Goal: Information Seeking & Learning: Learn about a topic

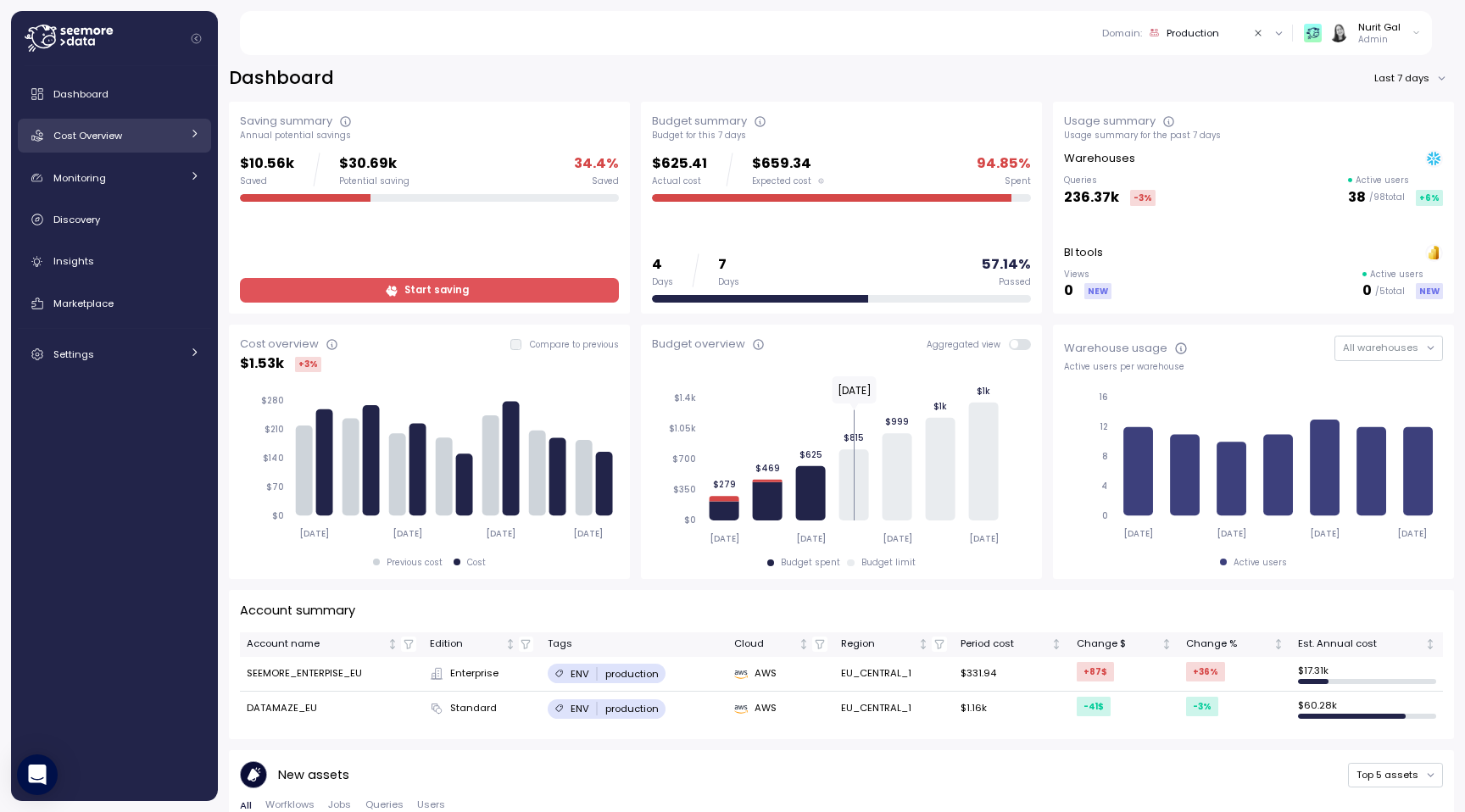
click at [119, 146] on link "Cost Overview" at bounding box center [114, 136] width 194 height 34
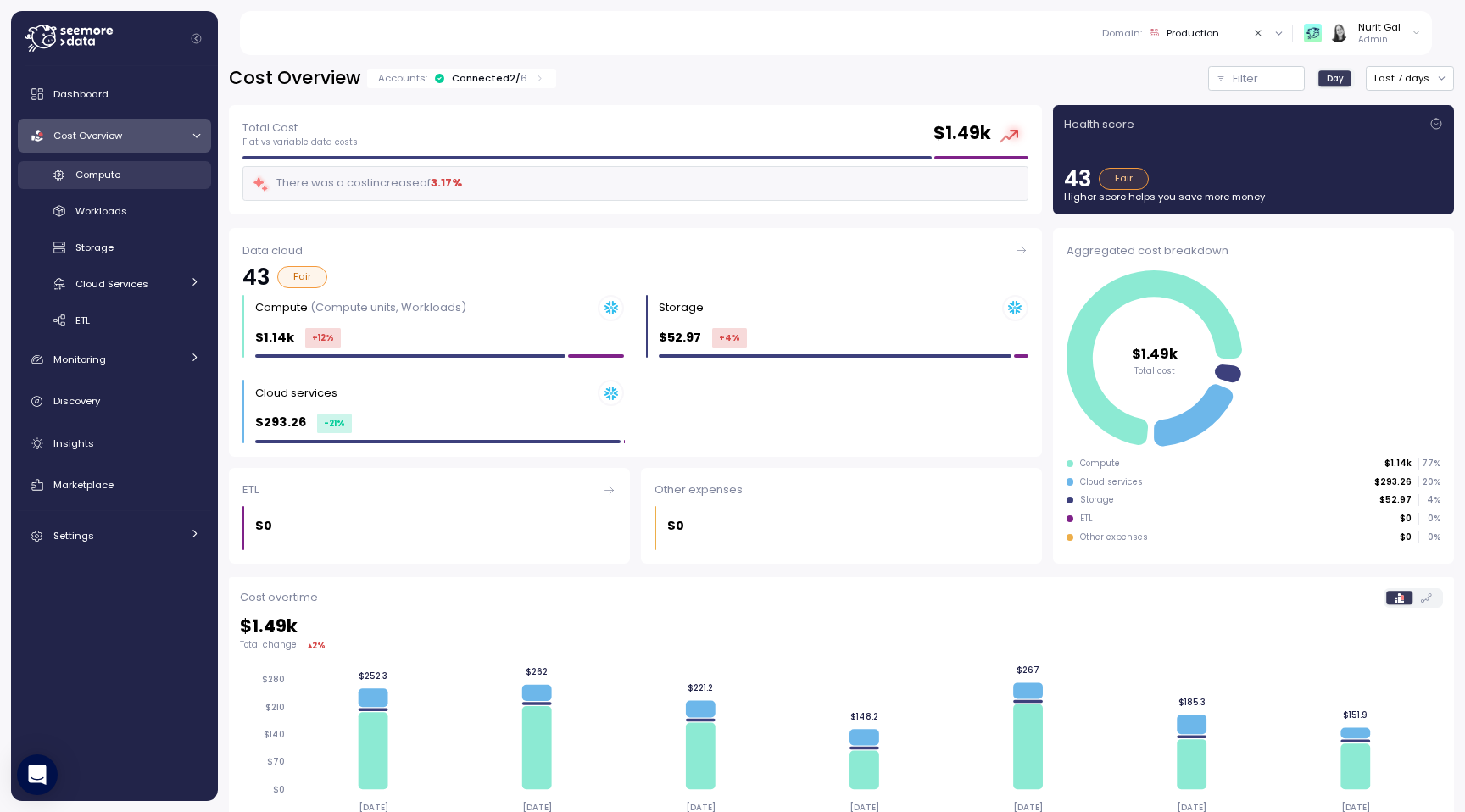
click at [135, 177] on div "Compute" at bounding box center [138, 174] width 125 height 17
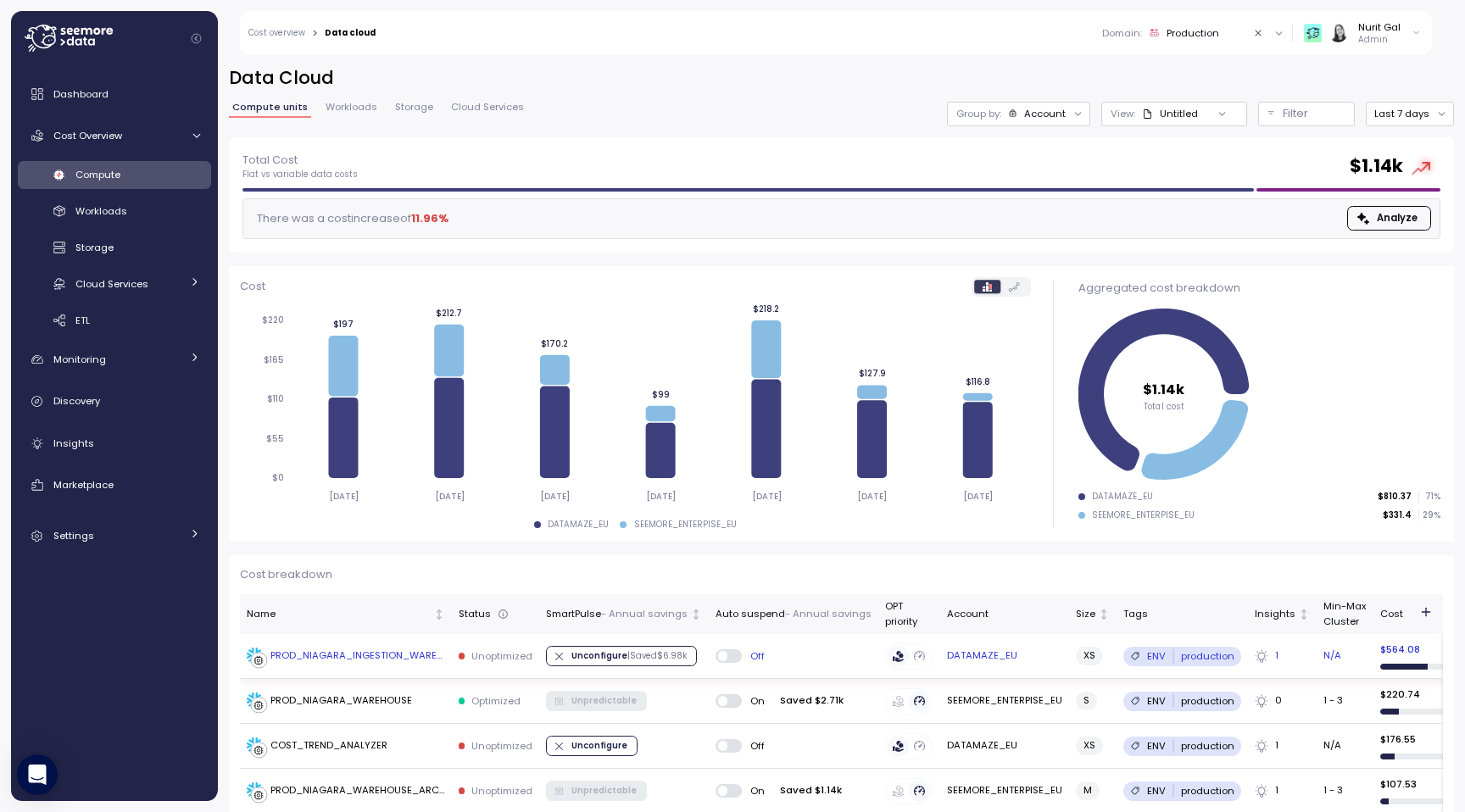
click at [337, 645] on td "PROD_NIAGARA_INGESTION_WAREHOUSE" at bounding box center [346, 656] width 212 height 45
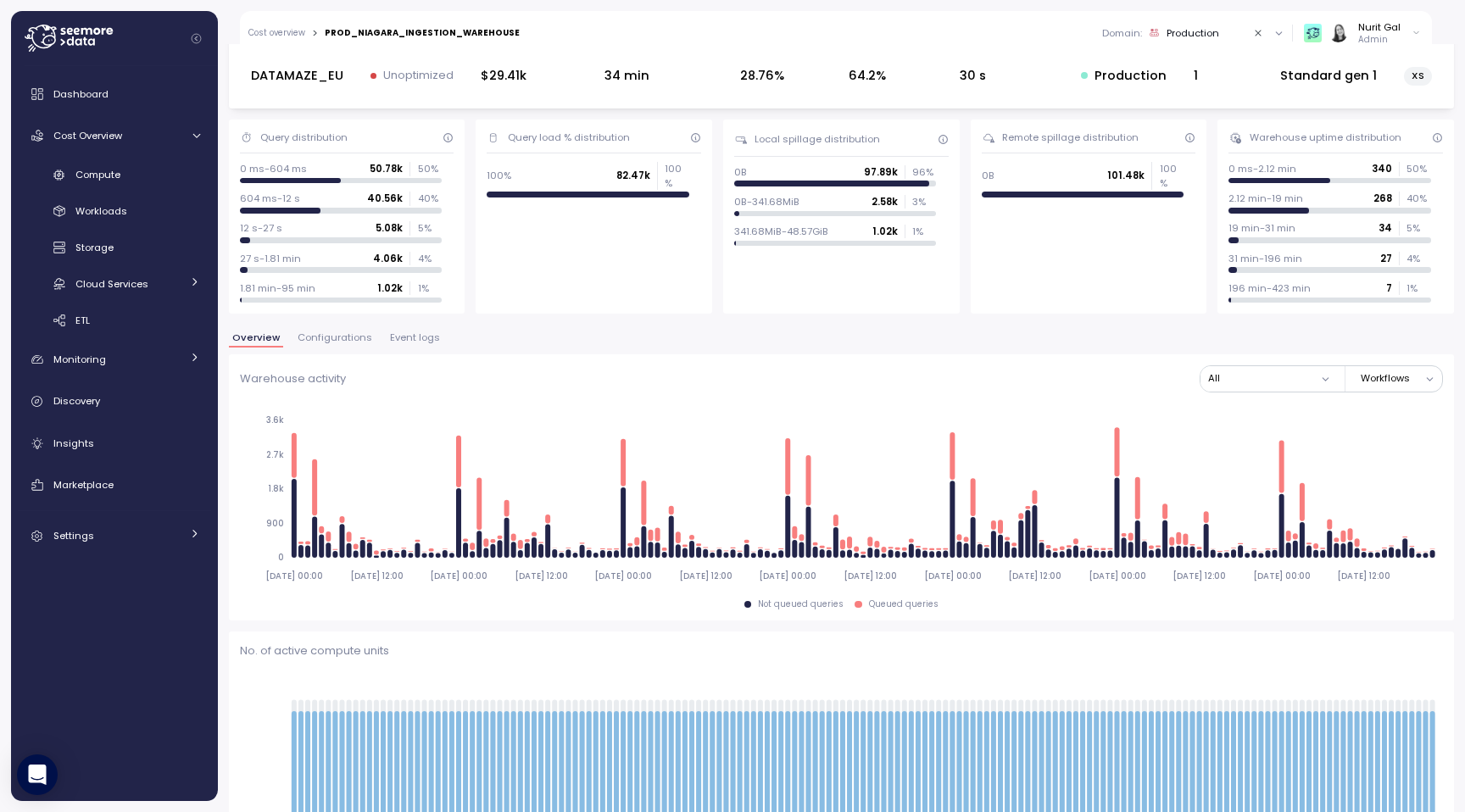
scroll to position [119, 0]
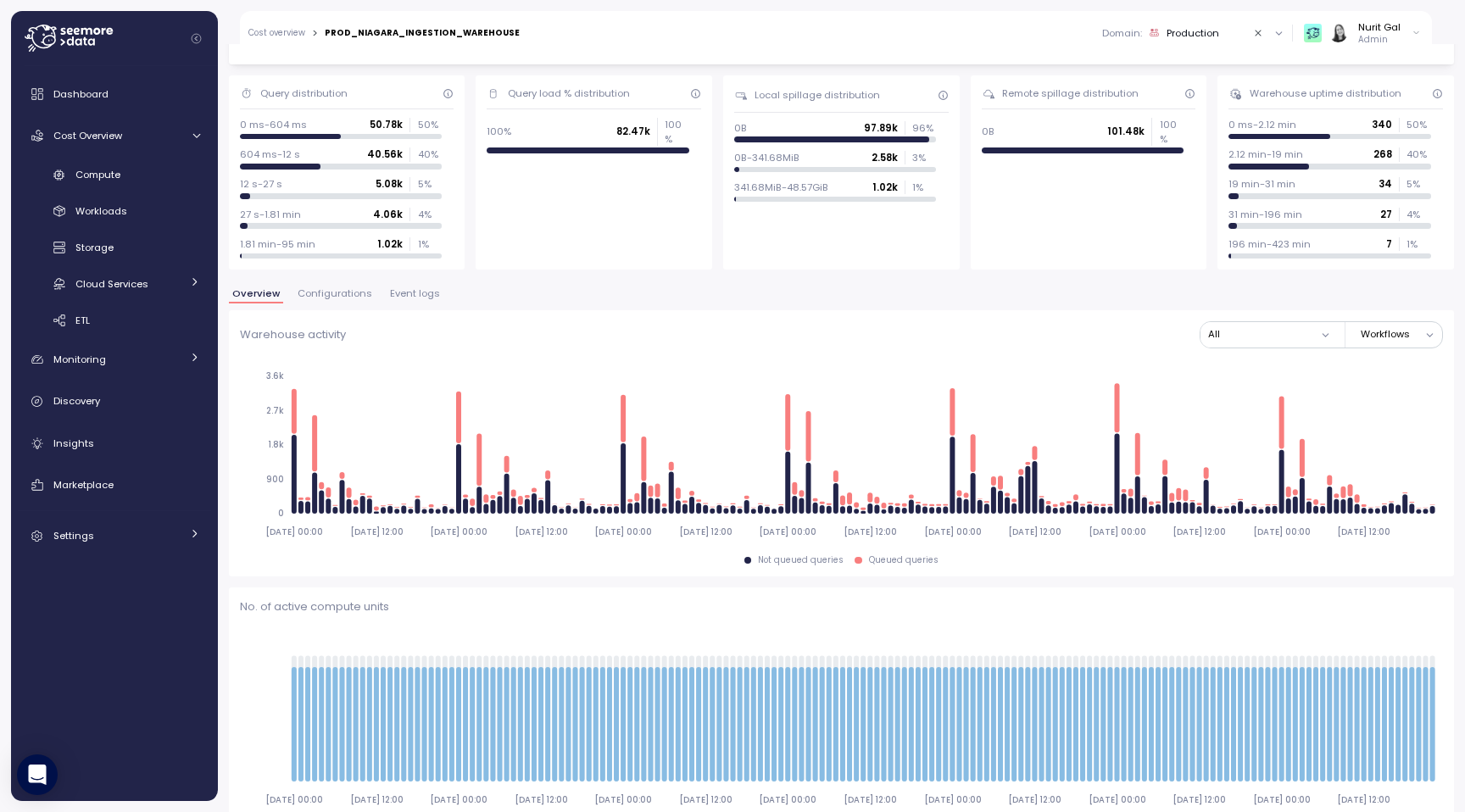
click at [346, 289] on span "Configurations" at bounding box center [335, 293] width 74 height 9
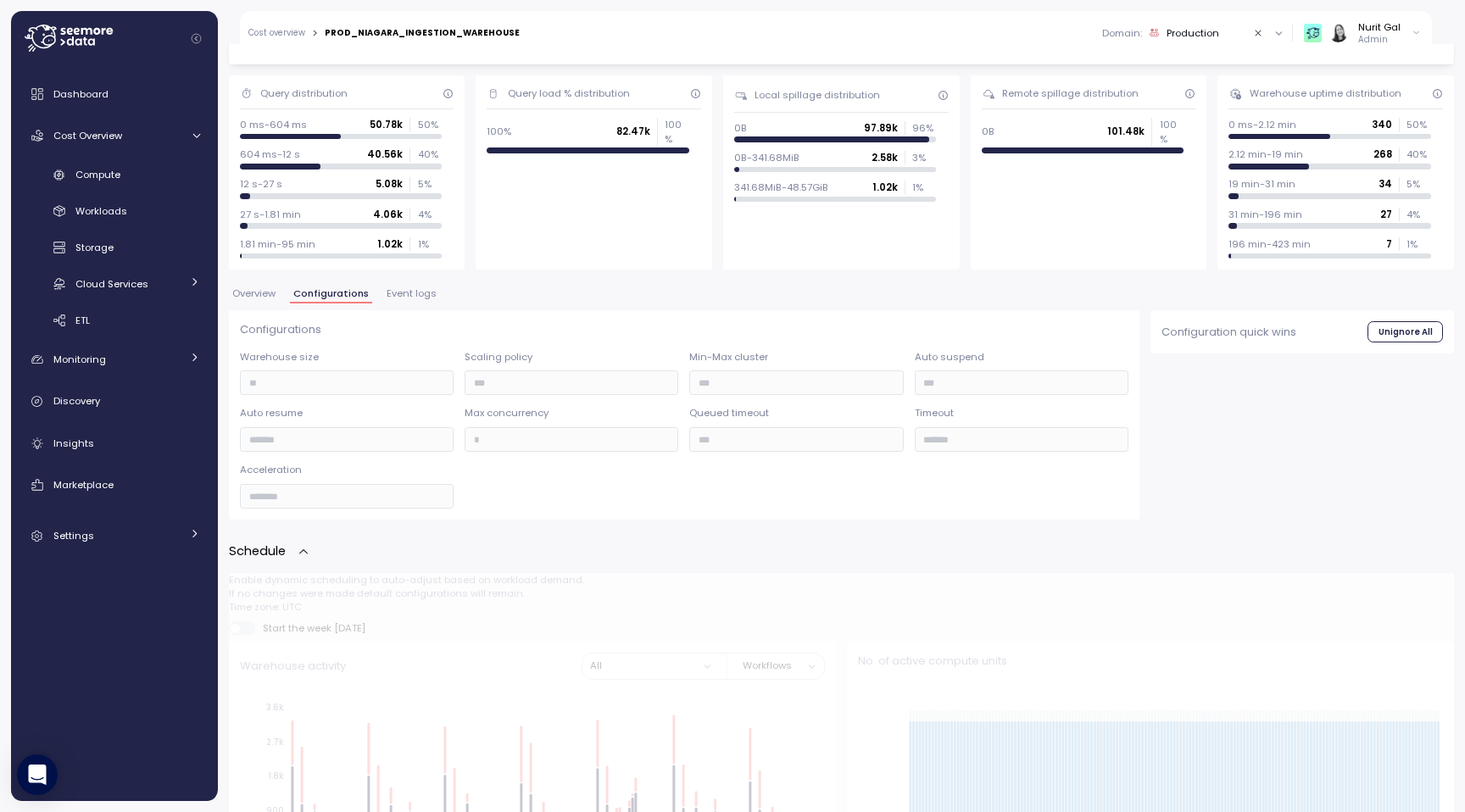
type input "*******"
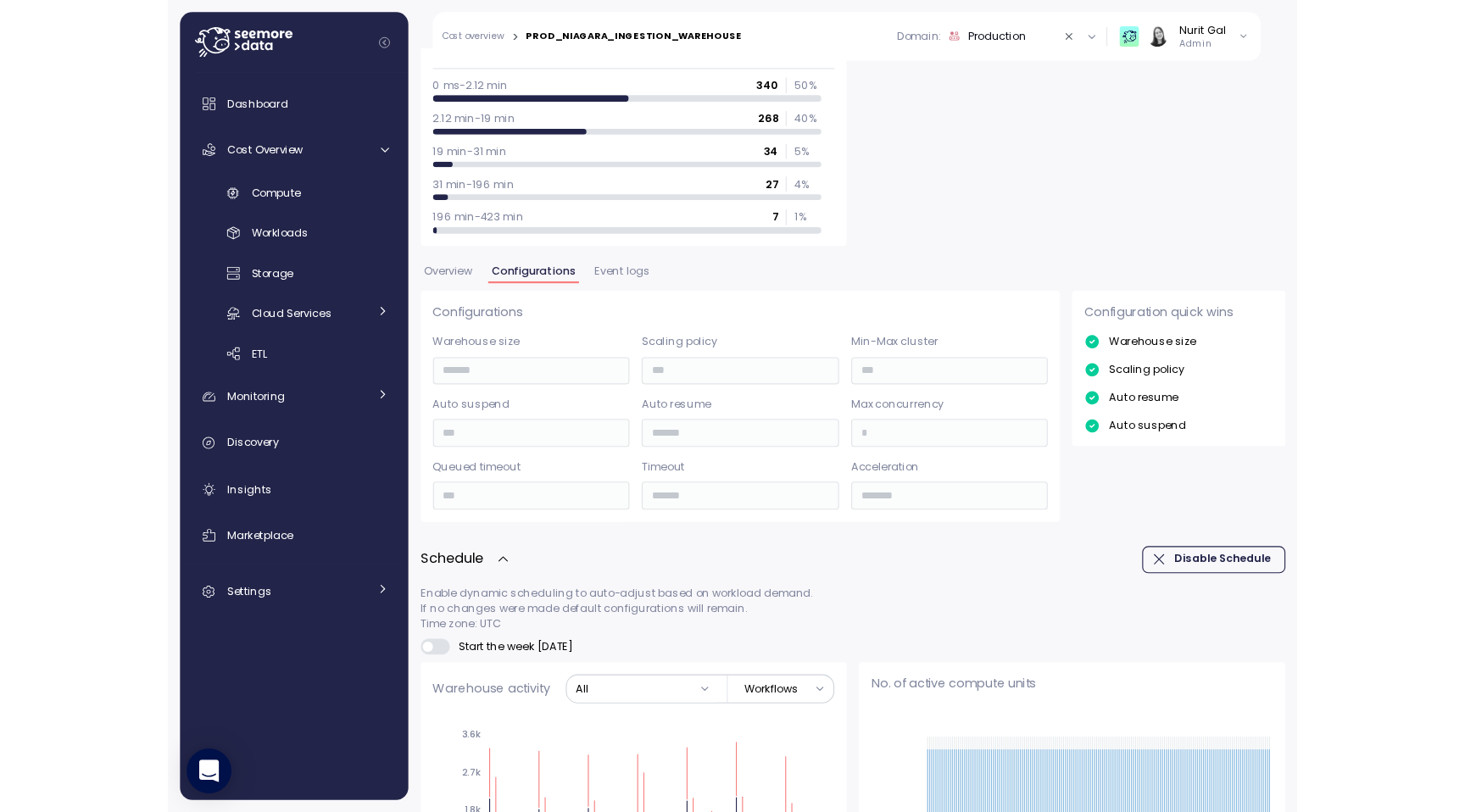
scroll to position [606, 0]
